Goal: Information Seeking & Learning: Learn about a topic

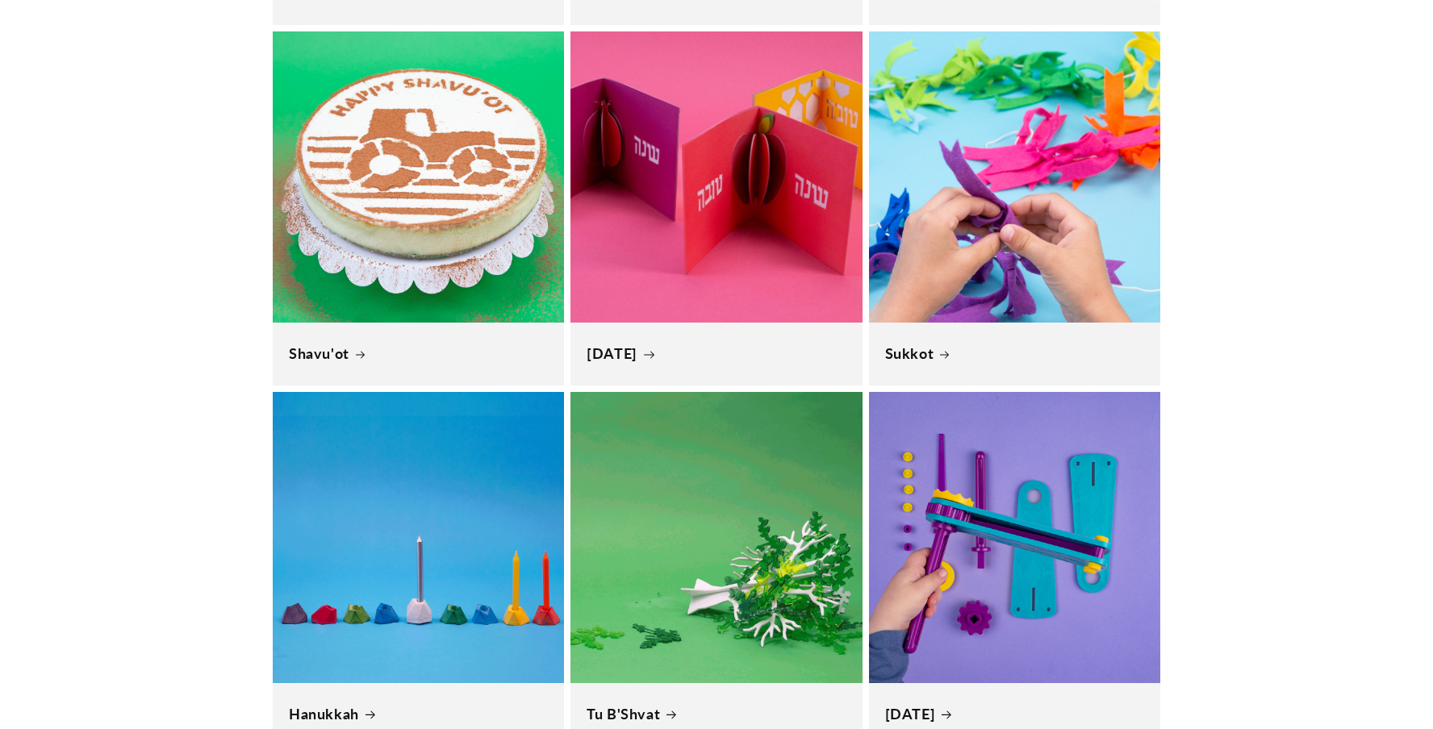
scroll to position [952, 0]
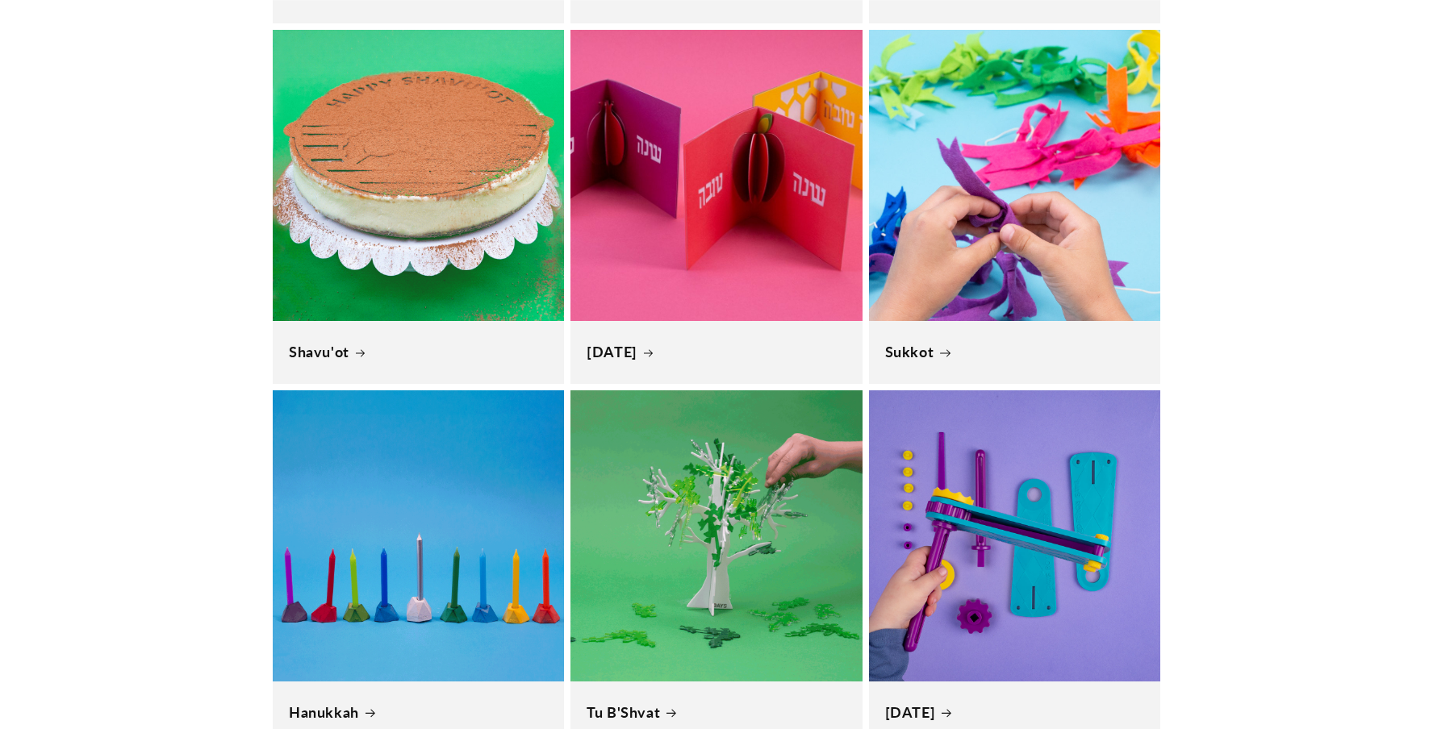
click at [1019, 343] on link "Sukkot" at bounding box center [1014, 352] width 259 height 19
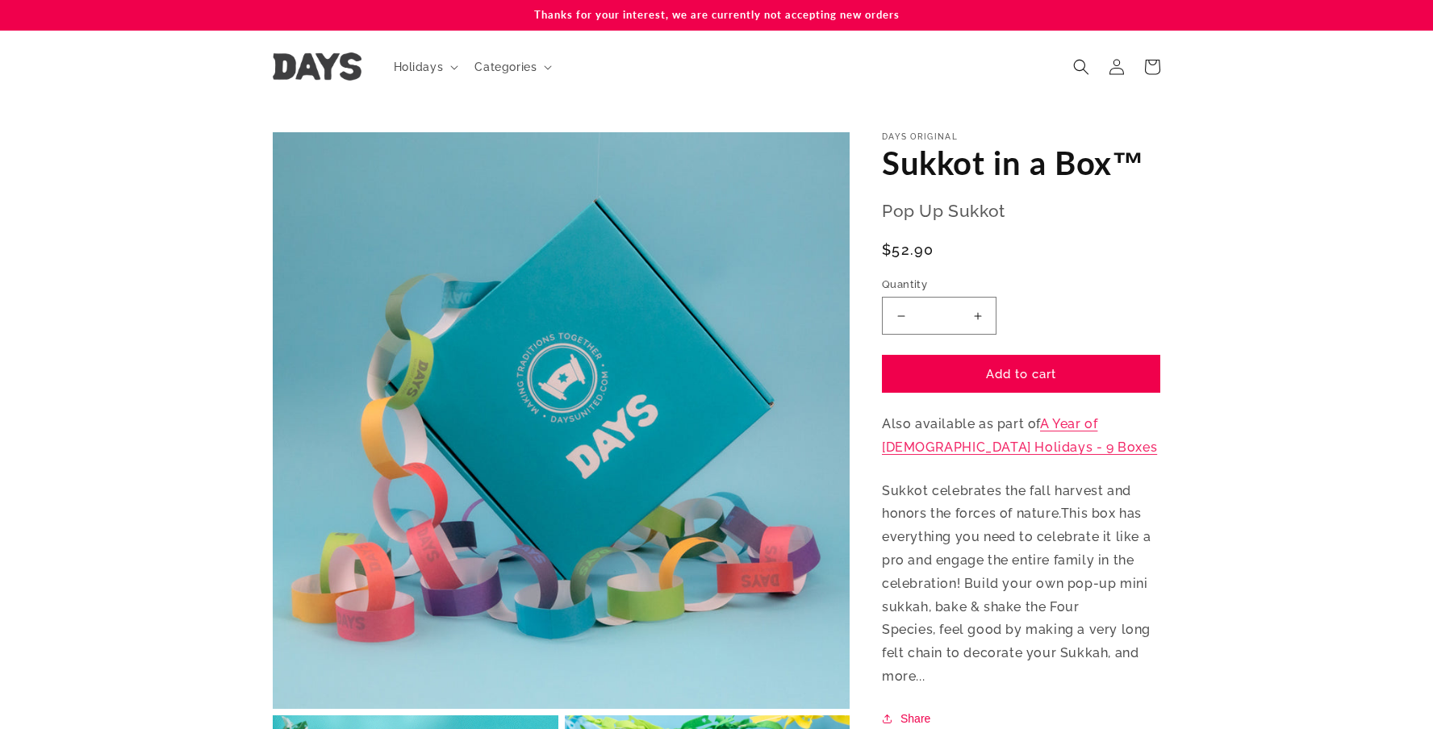
scroll to position [19, 0]
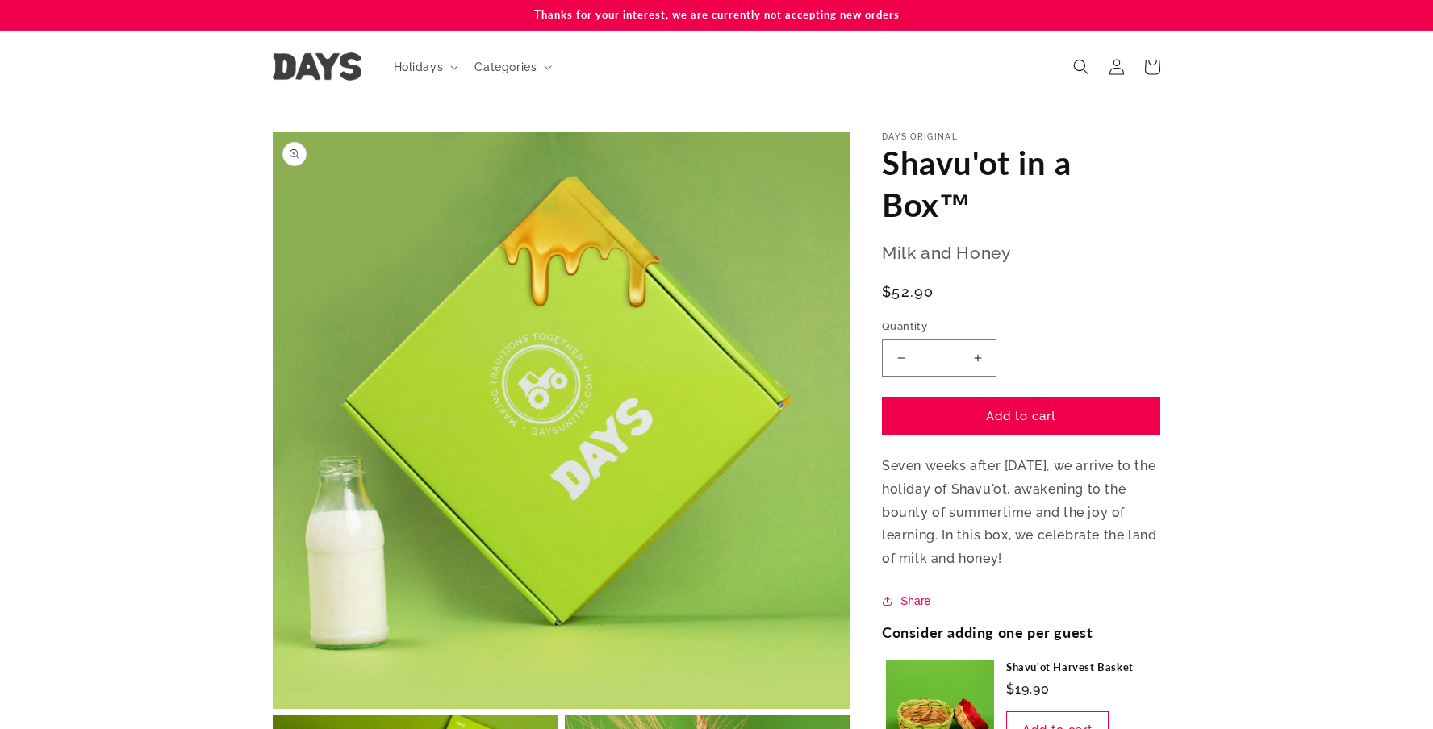
scroll to position [10, 0]
